Goal: Task Accomplishment & Management: Complete application form

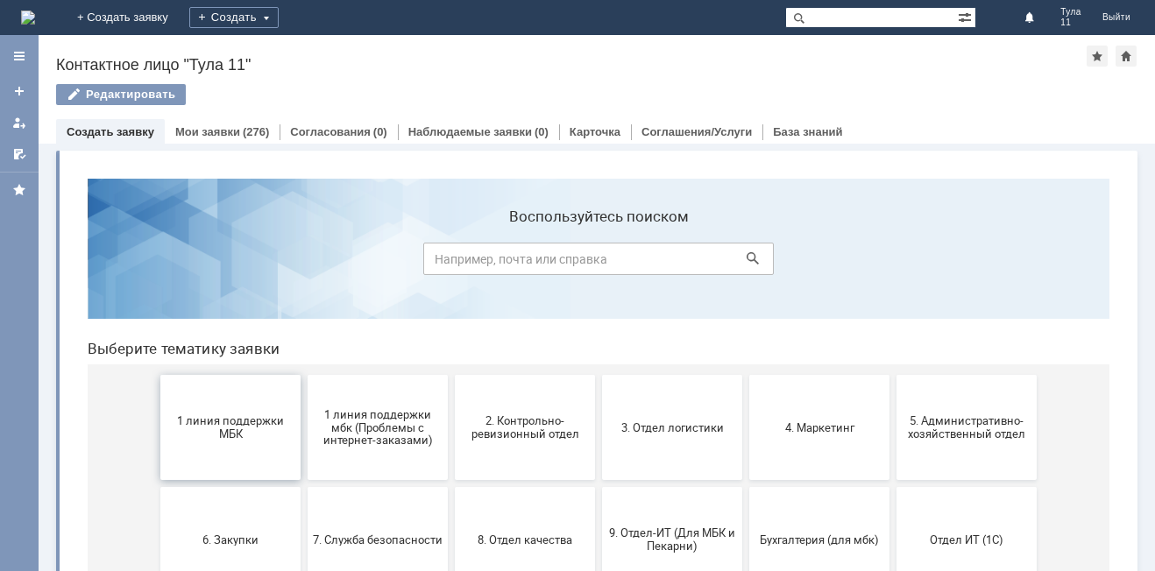
click at [249, 438] on span "1 линия поддержки МБК" at bounding box center [231, 427] width 130 height 26
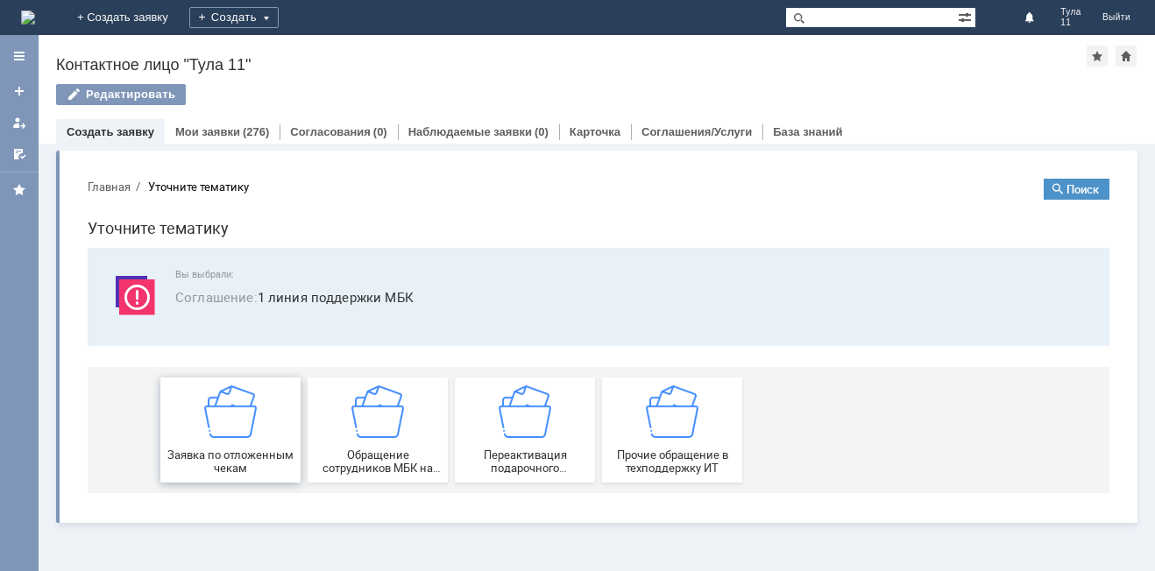
click at [238, 432] on img at bounding box center [230, 412] width 53 height 53
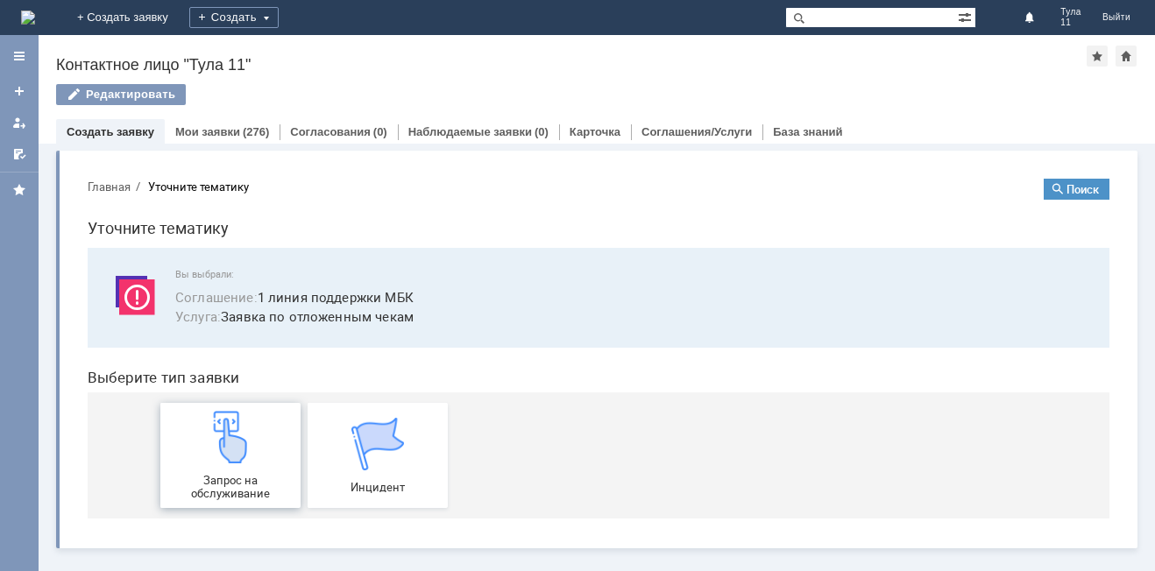
click at [223, 414] on img at bounding box center [230, 437] width 53 height 53
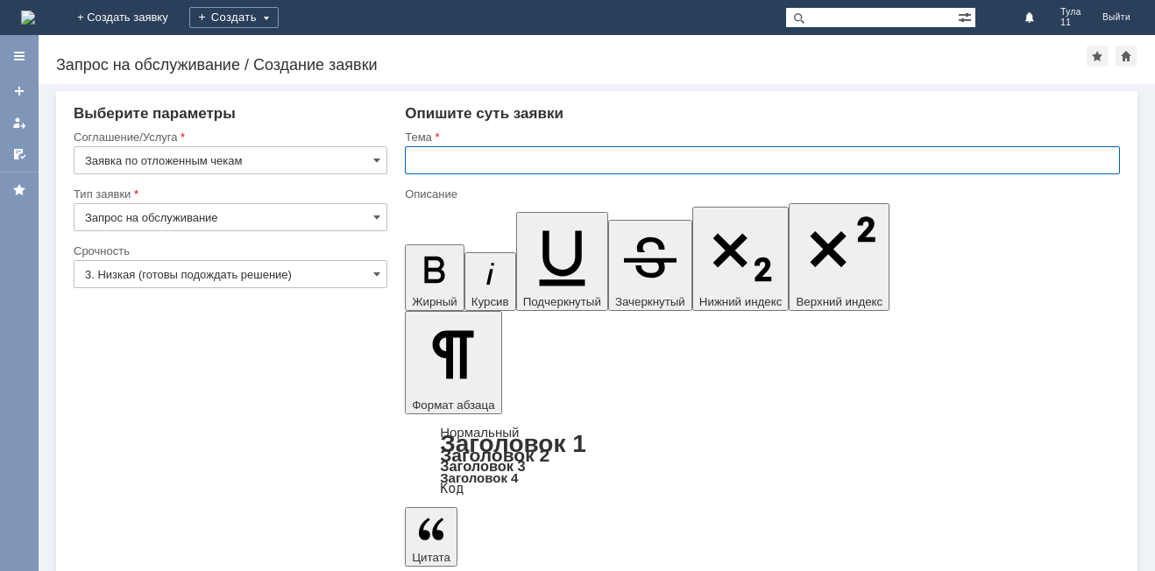
click at [442, 165] on input "text" at bounding box center [762, 160] width 715 height 28
drag, startPoint x: 642, startPoint y: 157, endPoint x: 586, endPoint y: 165, distance: 56.6
click at [586, 165] on input "МБК Тула 11, отложенные чеки за 14.09" at bounding box center [762, 160] width 715 height 28
type input "МБК Тула 11, отложенные чеки"
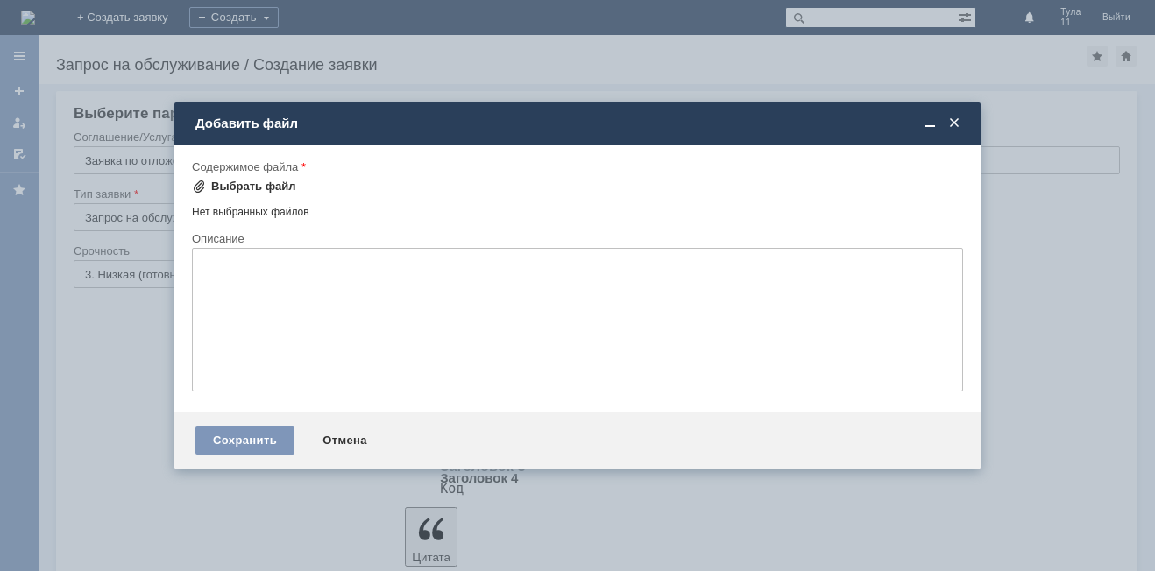
click at [287, 179] on div "Выбрать файл" at bounding box center [244, 186] width 104 height 21
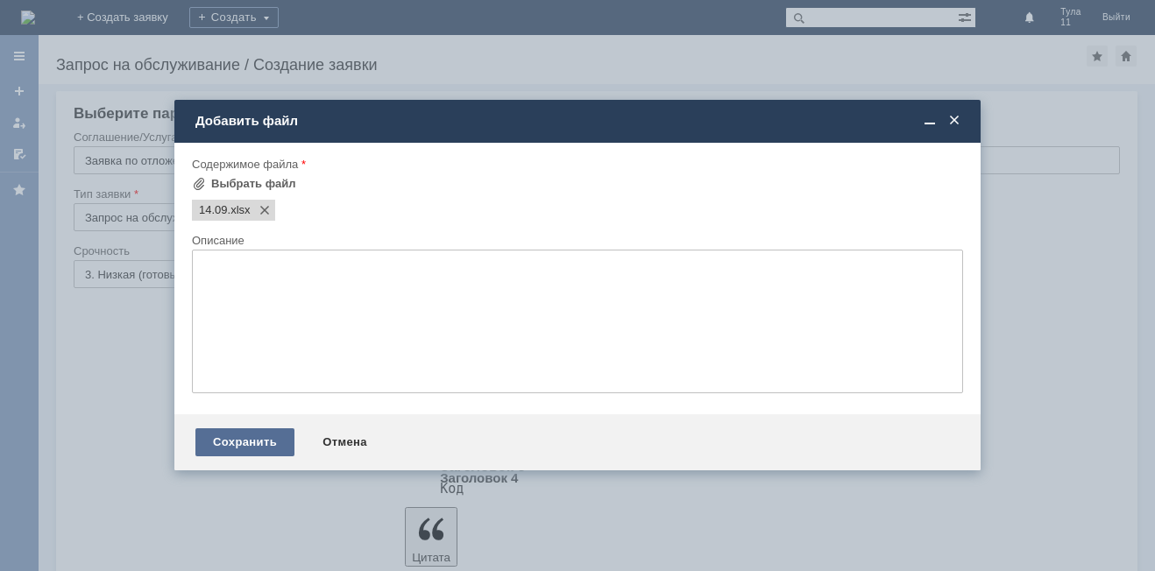
click at [259, 451] on div "Сохранить" at bounding box center [244, 442] width 99 height 28
